Goal: Information Seeking & Learning: Check status

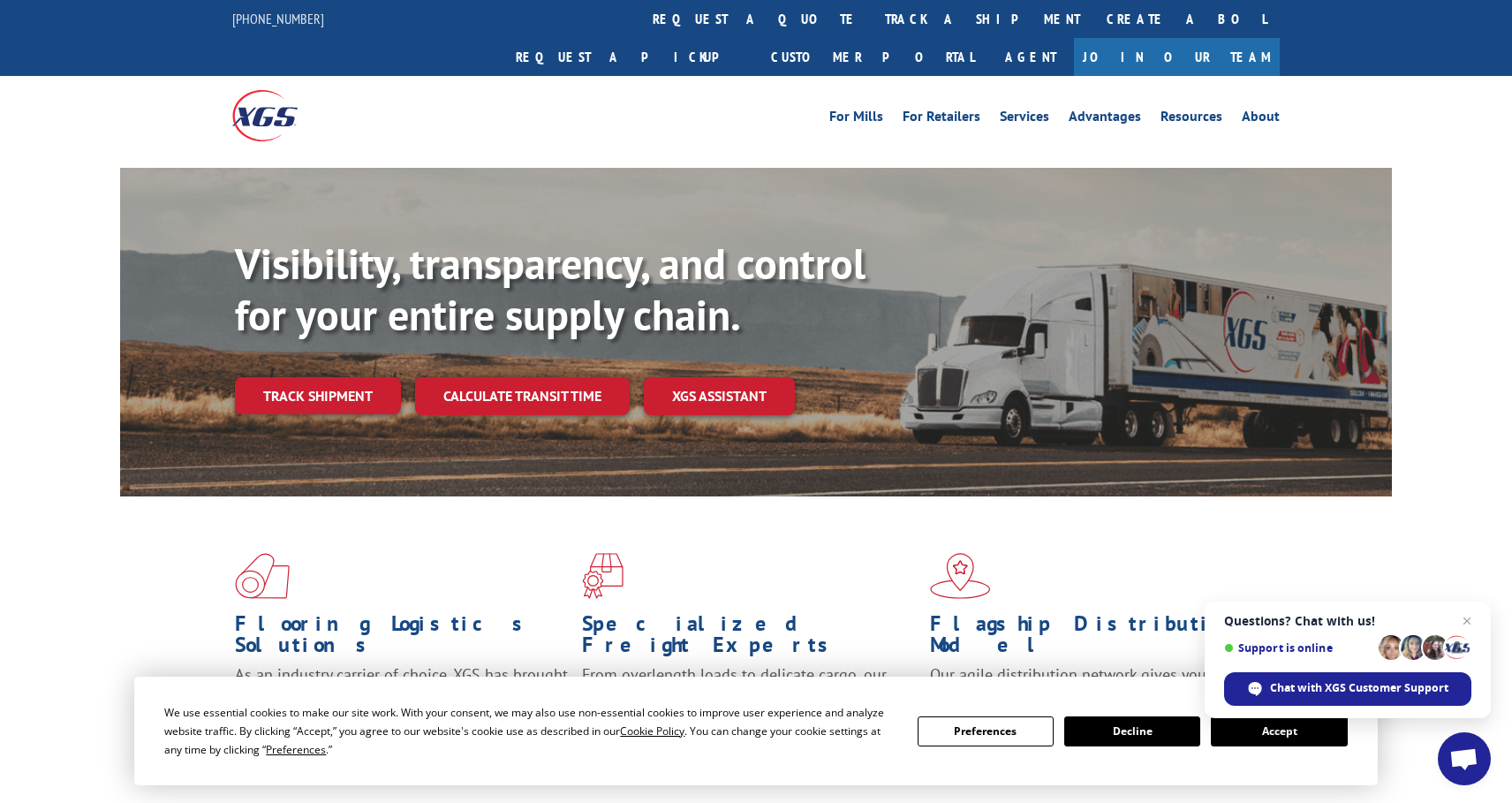
click at [1253, 733] on button "Accept" at bounding box center [1279, 731] width 136 height 30
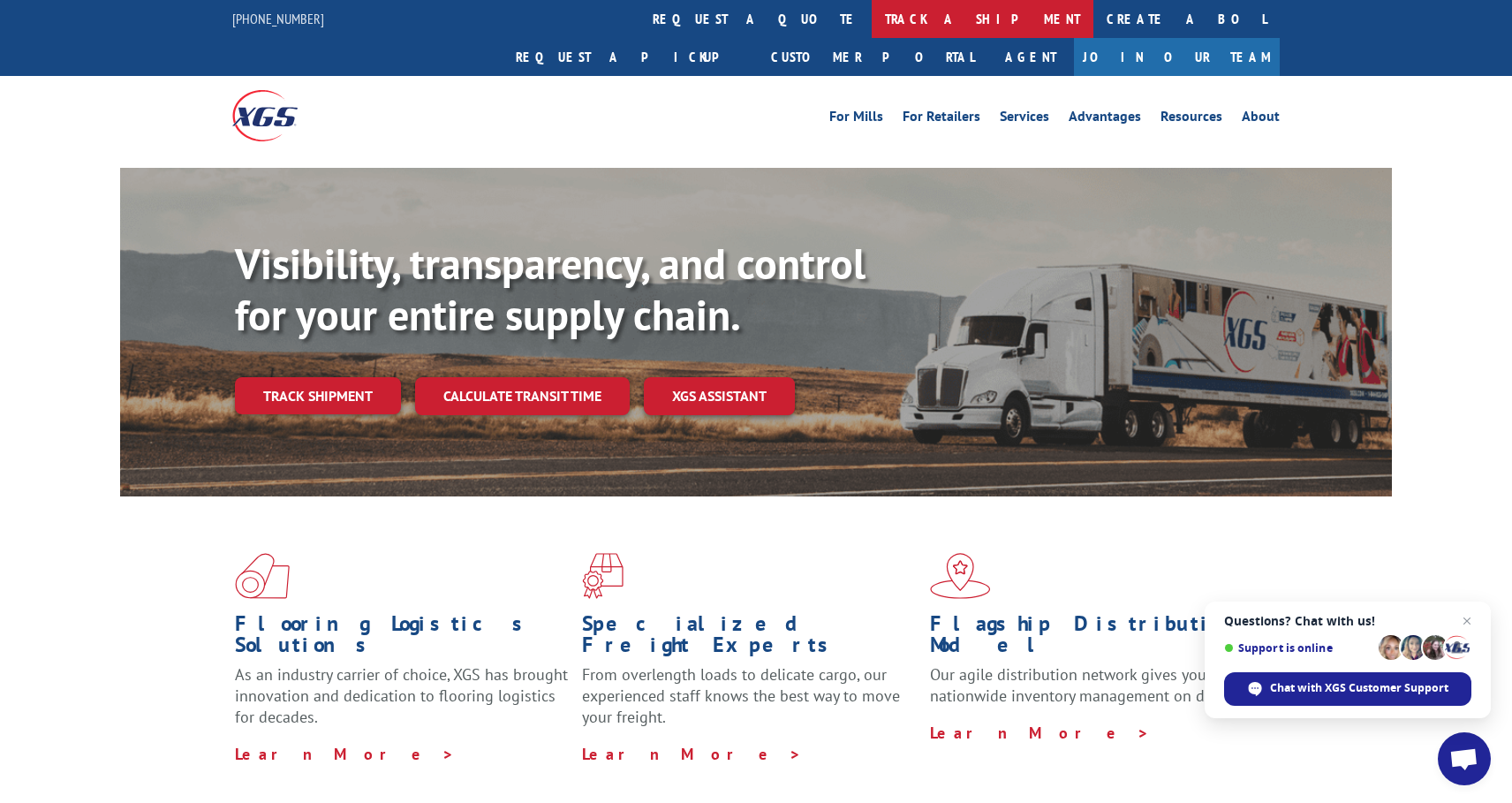
click at [872, 23] on link "track a shipment" at bounding box center [982, 19] width 221 height 38
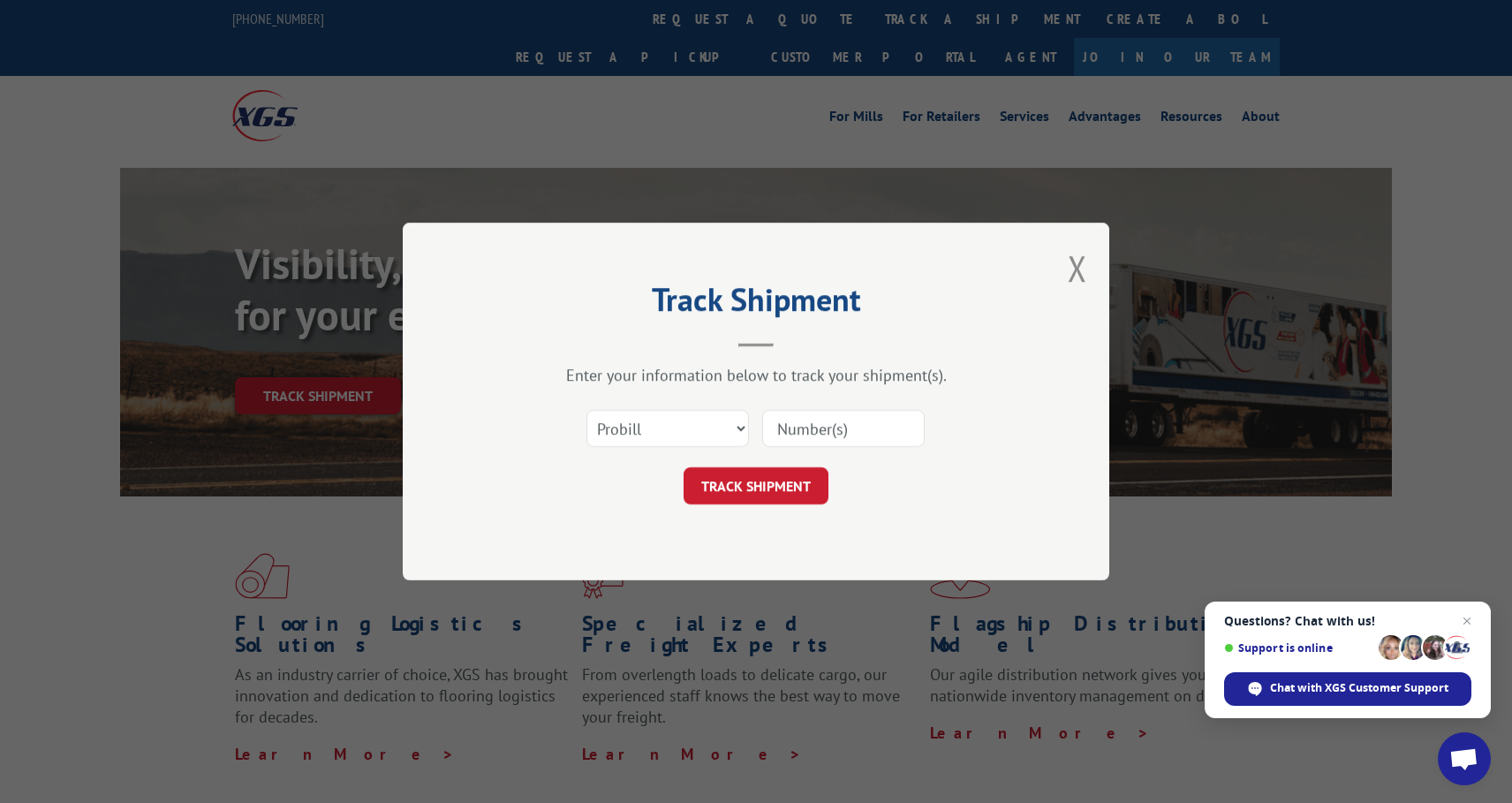
click at [840, 434] on input at bounding box center [843, 428] width 163 height 37
click at [838, 435] on input at bounding box center [843, 428] width 163 height 37
type input "17402942"
click at [716, 456] on div "Select category... Probill BOL PO 17402942" at bounding box center [756, 428] width 530 height 59
click at [706, 480] on button "TRACK SHIPMENT" at bounding box center [756, 486] width 145 height 37
